Goal: Task Accomplishment & Management: Manage account settings

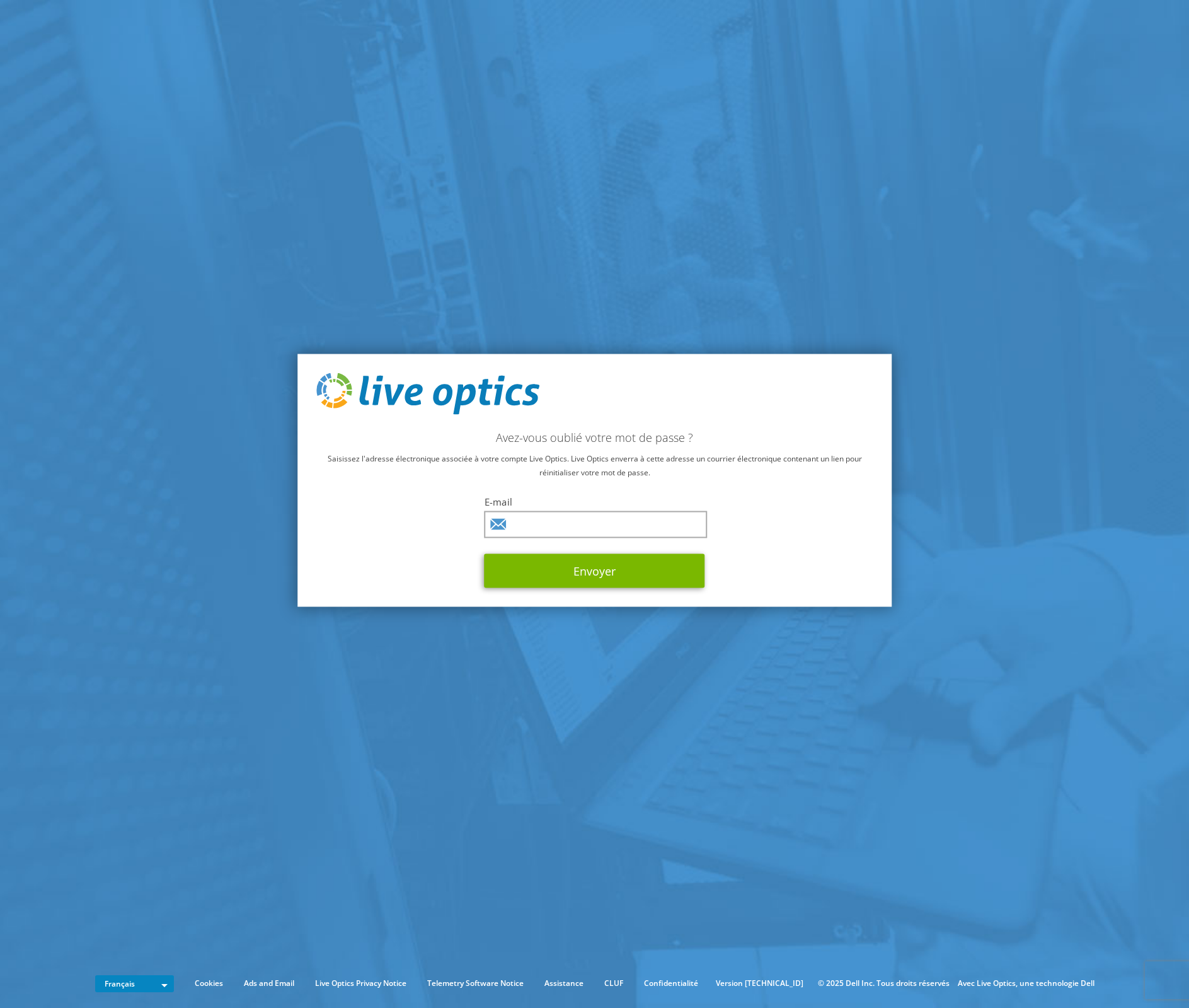
click at [695, 527] on keeper-lock "Open Keeper Popup" at bounding box center [694, 524] width 15 height 15
type input "[EMAIL_ADDRESS][PERSON_NAME][DOMAIN_NAME]"
click at [567, 574] on button "Envoyer" at bounding box center [595, 570] width 220 height 34
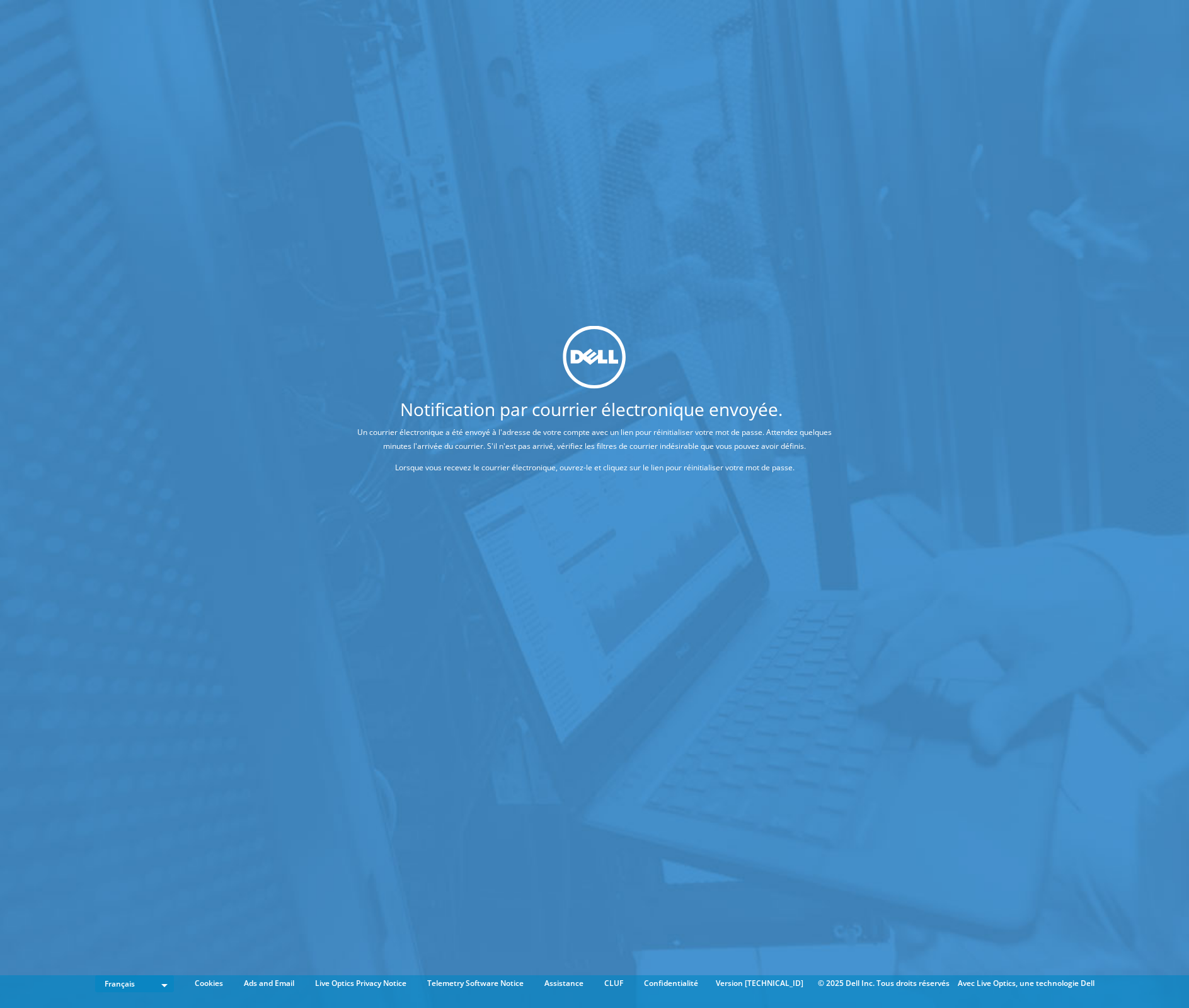
click at [421, 154] on div "Notification par courrier électronique envoyée. Un courrier électronique a été …" at bounding box center [594, 485] width 1189 height 970
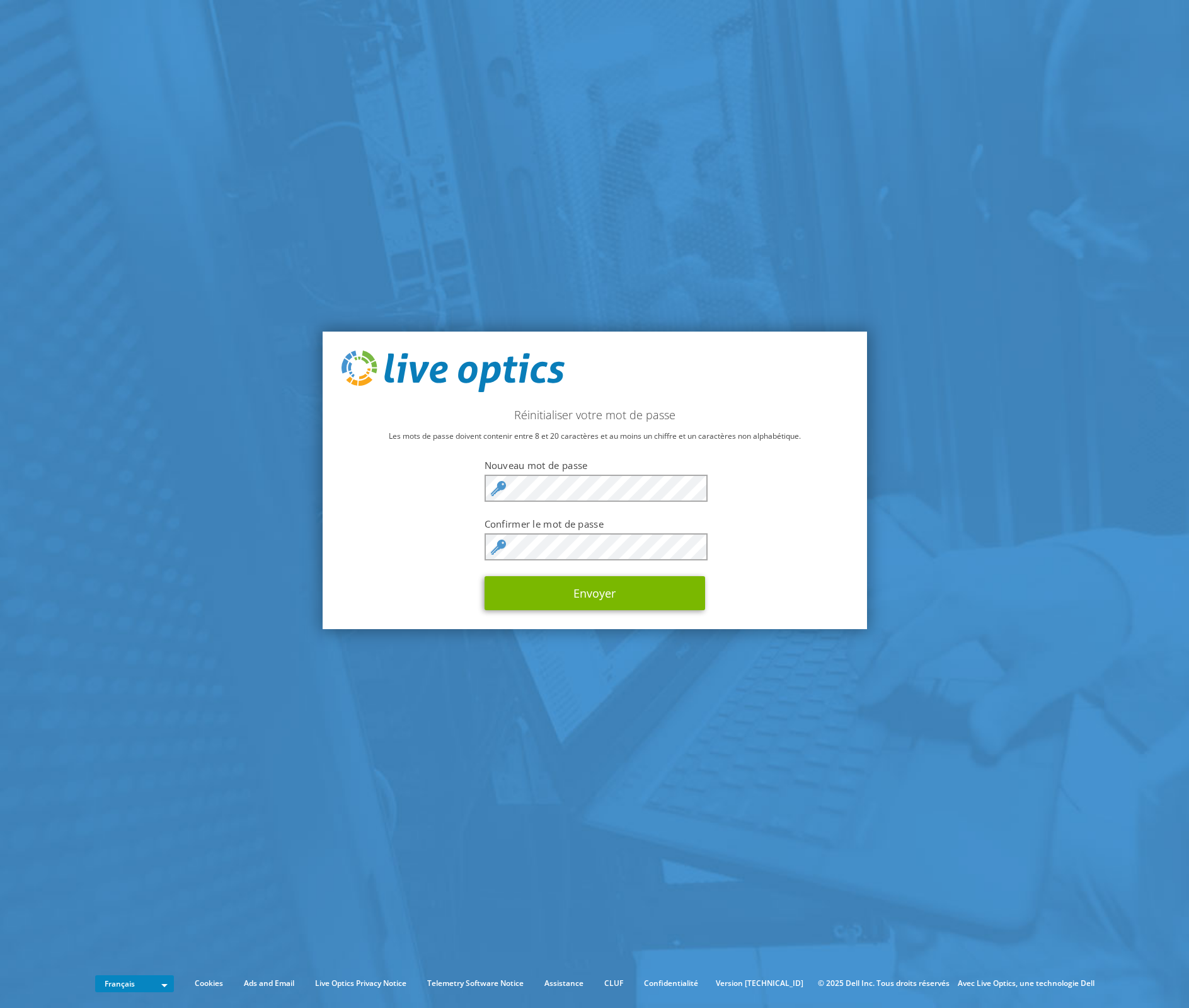
click at [796, 488] on div "Réinitialiser votre mot de passe Les mots de passe doivent contenir entre 8 et …" at bounding box center [594, 480] width 544 height 298
drag, startPoint x: 814, startPoint y: 484, endPoint x: 1024, endPoint y: 392, distance: 229.3
click at [1024, 392] on keeper-draggable-element at bounding box center [998, 530] width 195 height 294
click at [693, 488] on keeper-lock "Open Keeper Popup" at bounding box center [694, 488] width 15 height 15
click at [691, 543] on keeper-lock "Open Keeper Popup" at bounding box center [694, 547] width 15 height 15
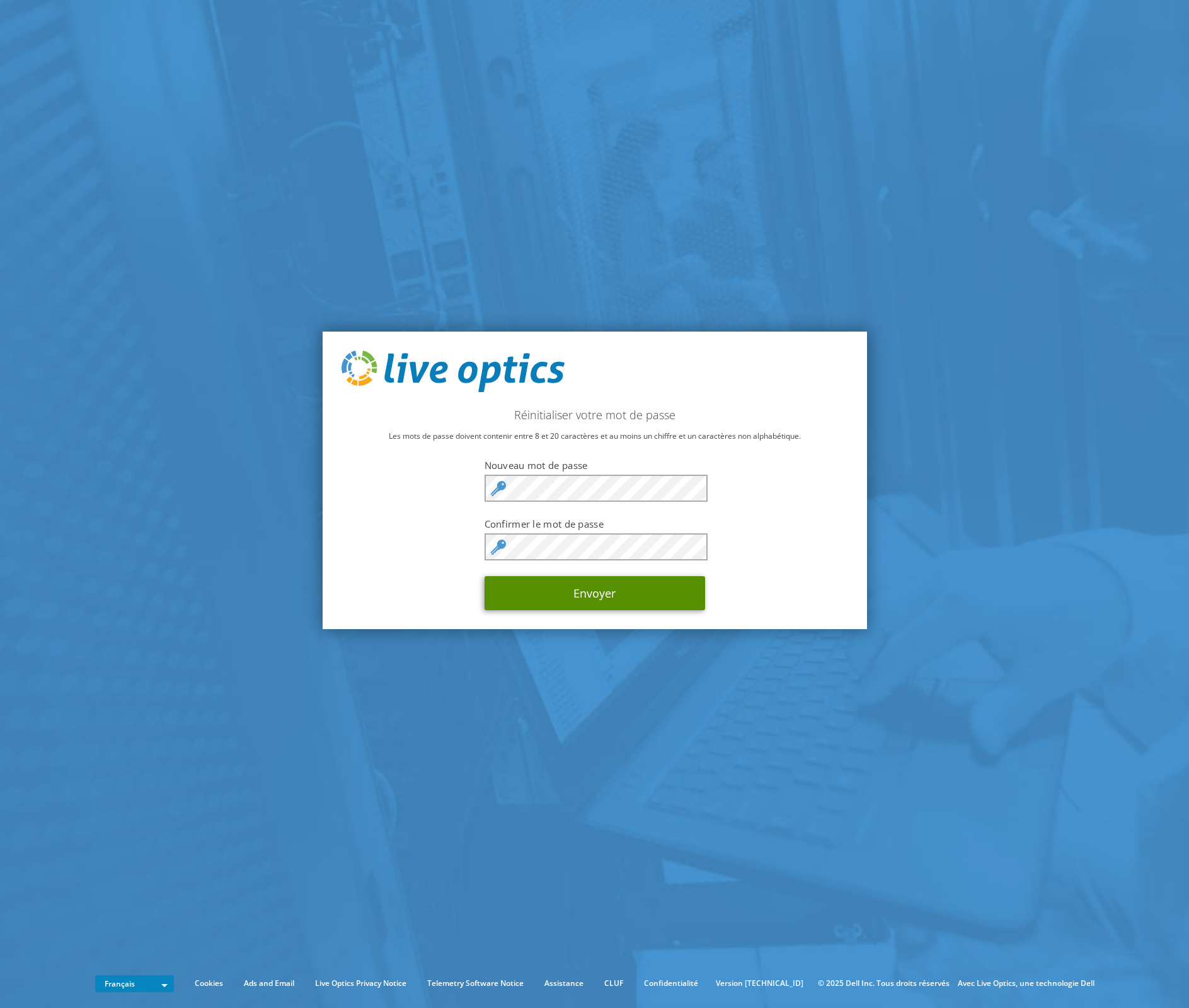
click at [576, 597] on button "Envoyer" at bounding box center [595, 593] width 220 height 34
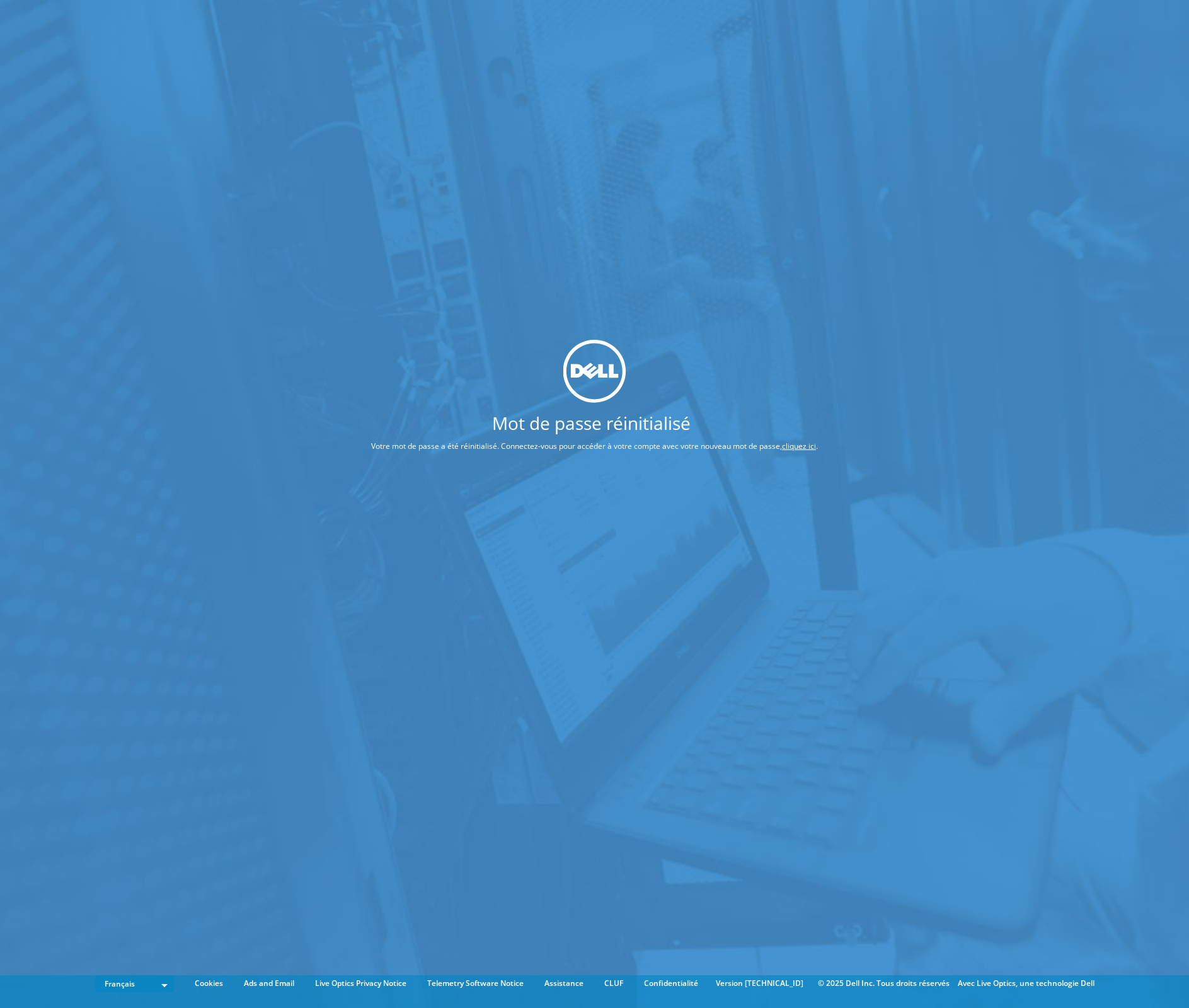
click at [801, 444] on link "cliquez ici" at bounding box center [799, 446] width 34 height 11
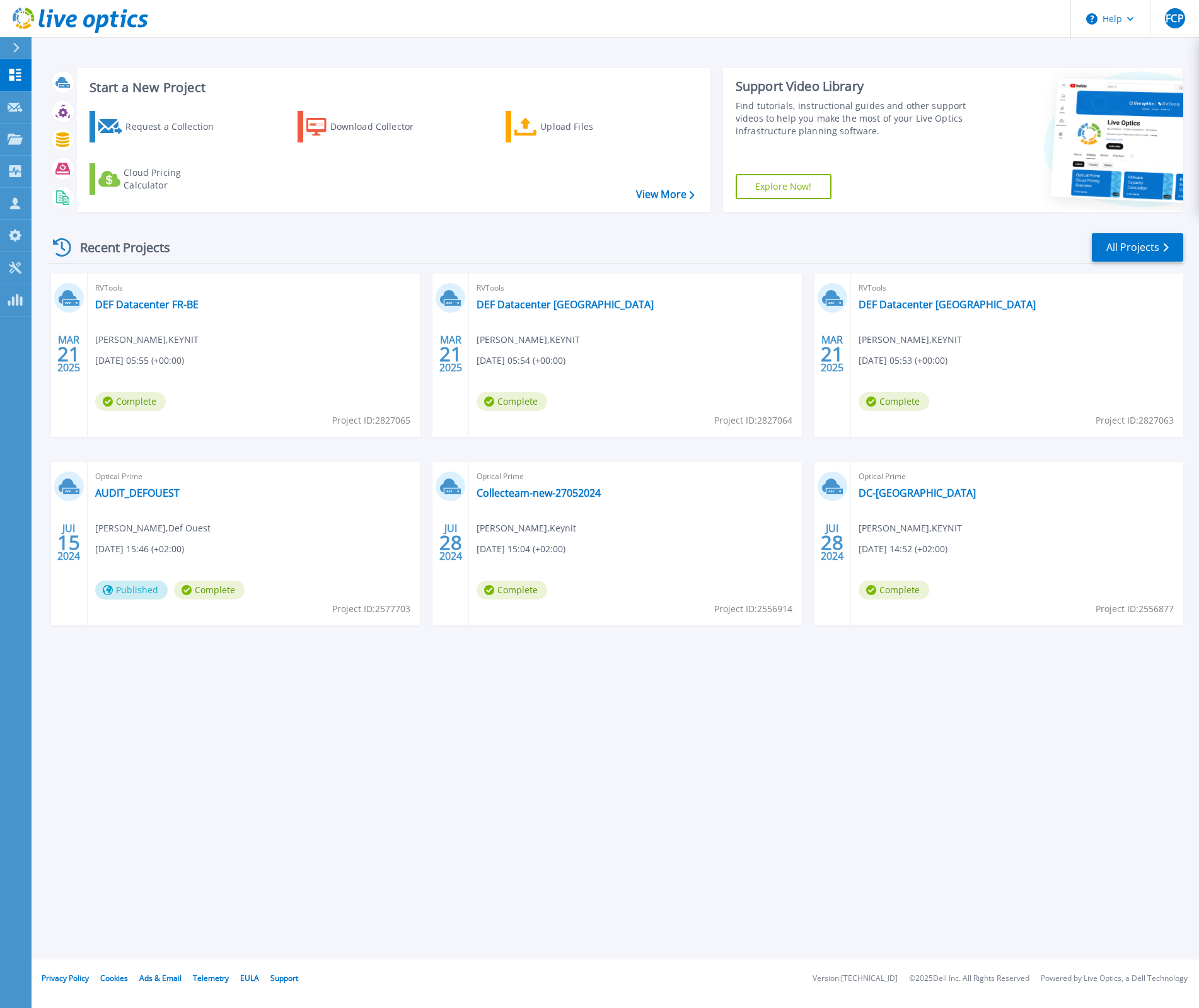
click at [777, 230] on div "Recent Projects All Projects [DATE] RVTools DEF Datacenter FR-BE [PERSON_NAME] …" at bounding box center [616, 441] width 1135 height 438
